Goal: Obtain resource: Download file/media

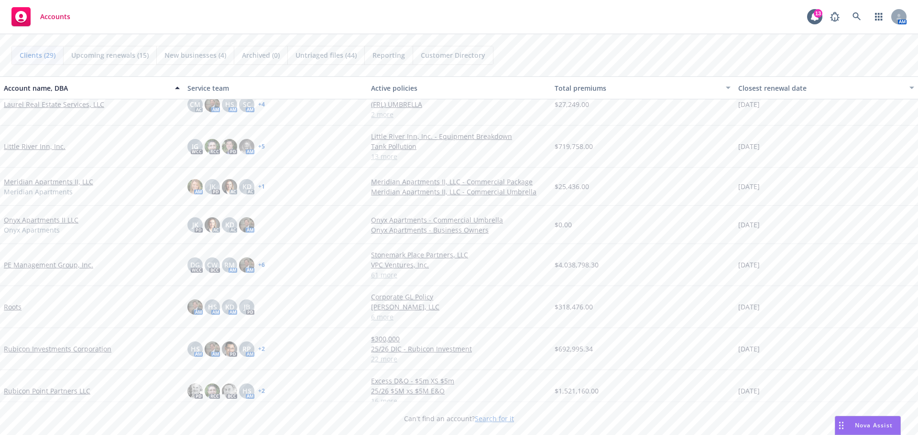
scroll to position [669, 0]
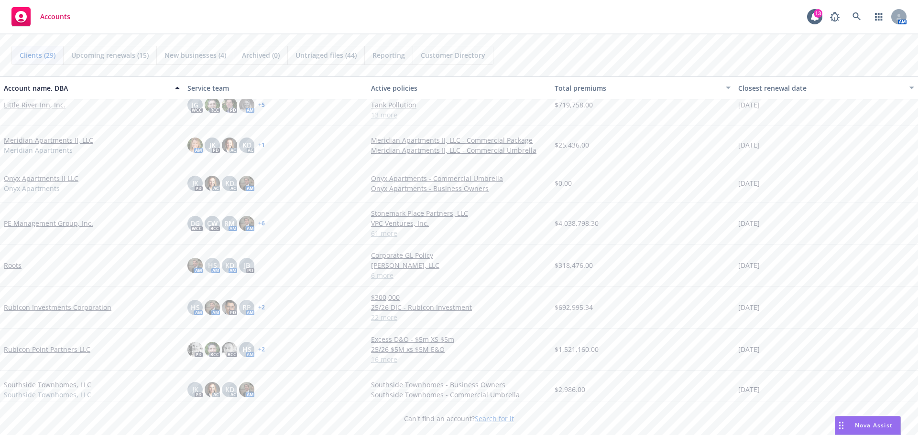
click at [15, 265] on link "Roots" at bounding box center [13, 265] width 18 height 10
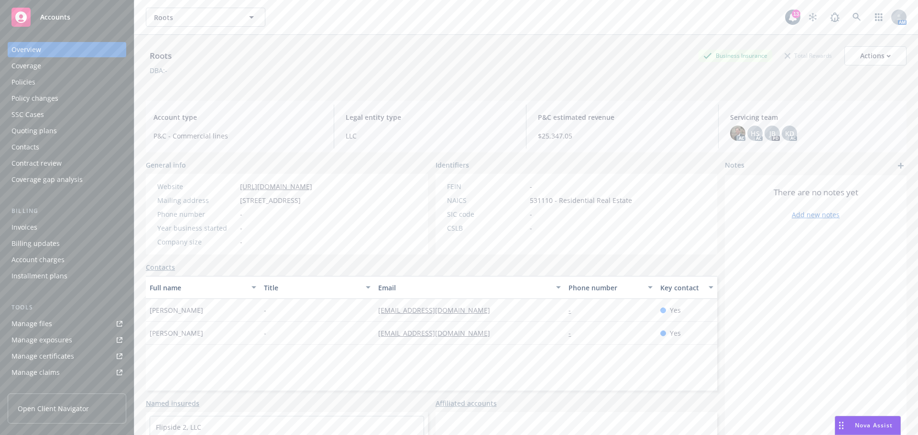
click at [24, 81] on div "Policies" at bounding box center [23, 82] width 24 height 15
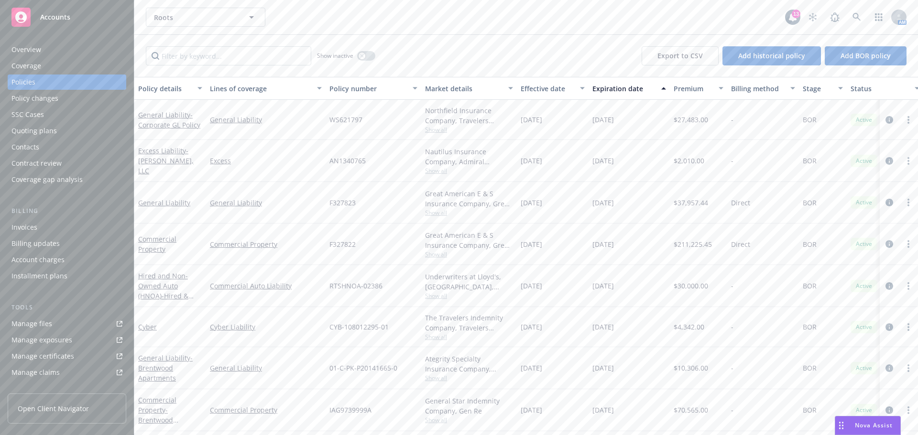
scroll to position [1, 0]
click at [171, 199] on link "General Liability" at bounding box center [164, 202] width 52 height 9
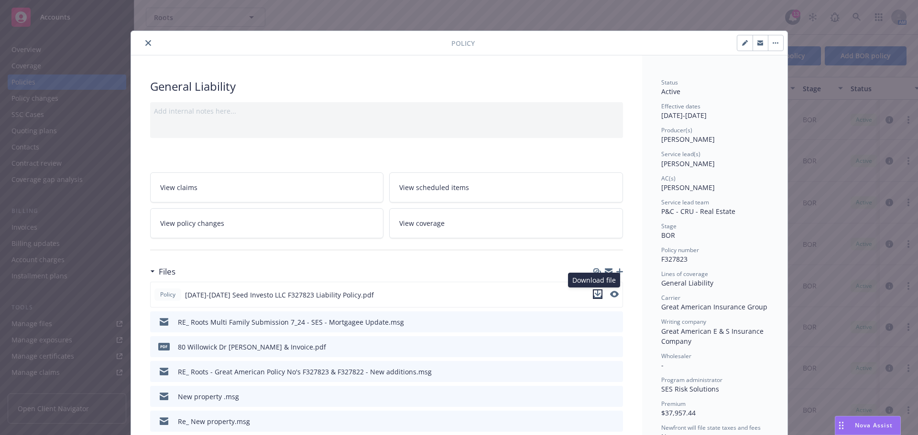
click at [594, 294] on icon "download file" at bounding box center [597, 294] width 6 height 6
click at [142, 43] on button "close" at bounding box center [147, 42] width 11 height 11
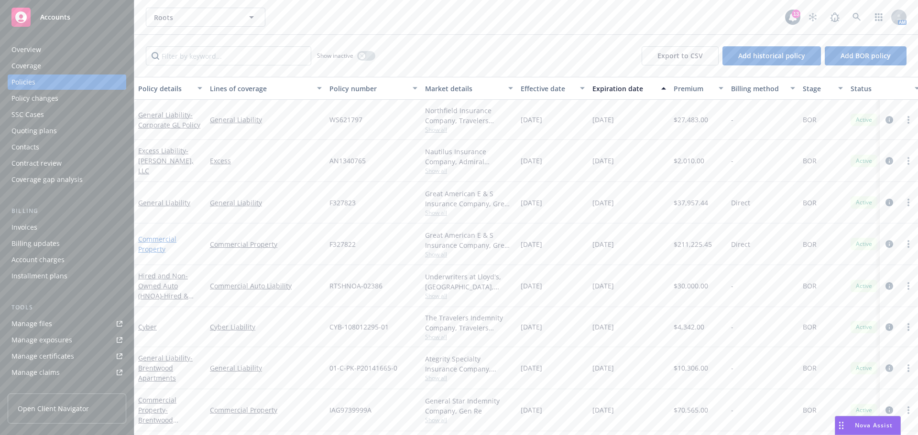
click at [166, 235] on link "Commercial Property" at bounding box center [157, 244] width 38 height 19
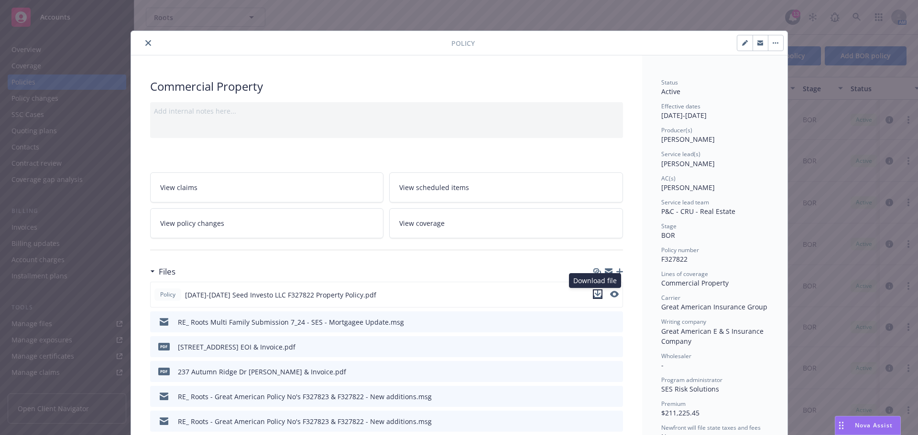
click at [594, 294] on icon "download file" at bounding box center [597, 294] width 6 height 6
